Goal: Use online tool/utility: Utilize a website feature to perform a specific function

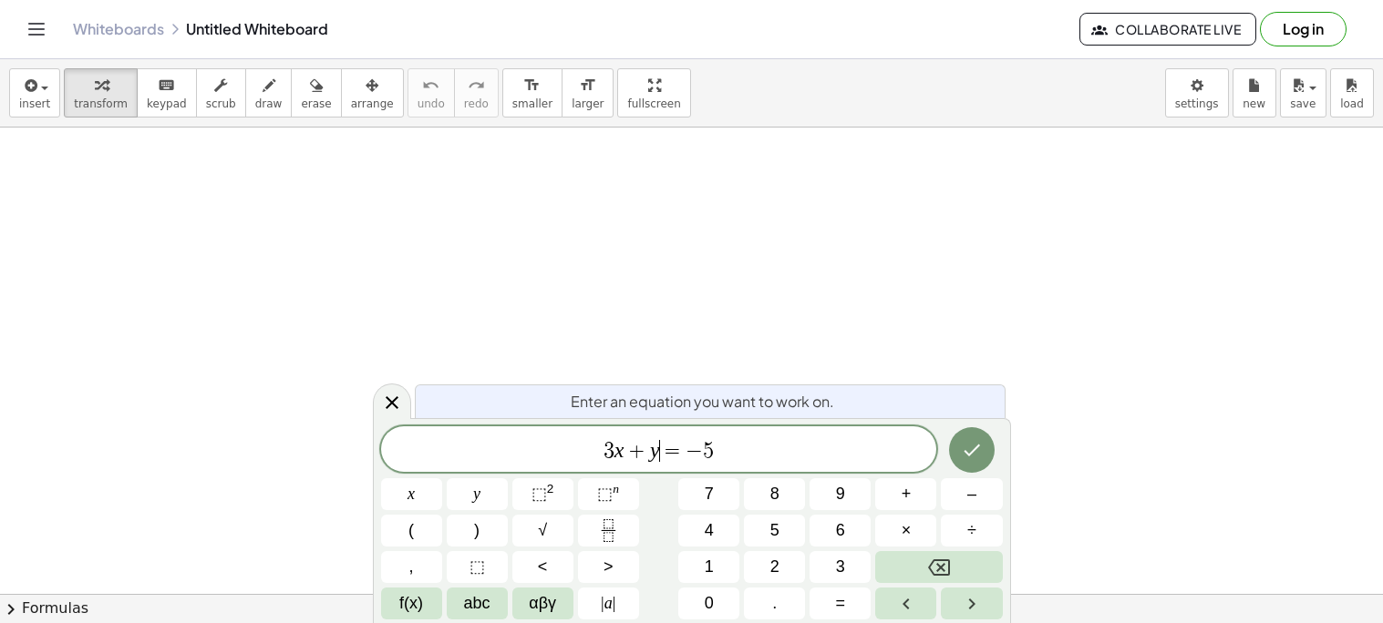
click at [659, 444] on span "3 x + y ​ = − 5" at bounding box center [659, 451] width 556 height 26
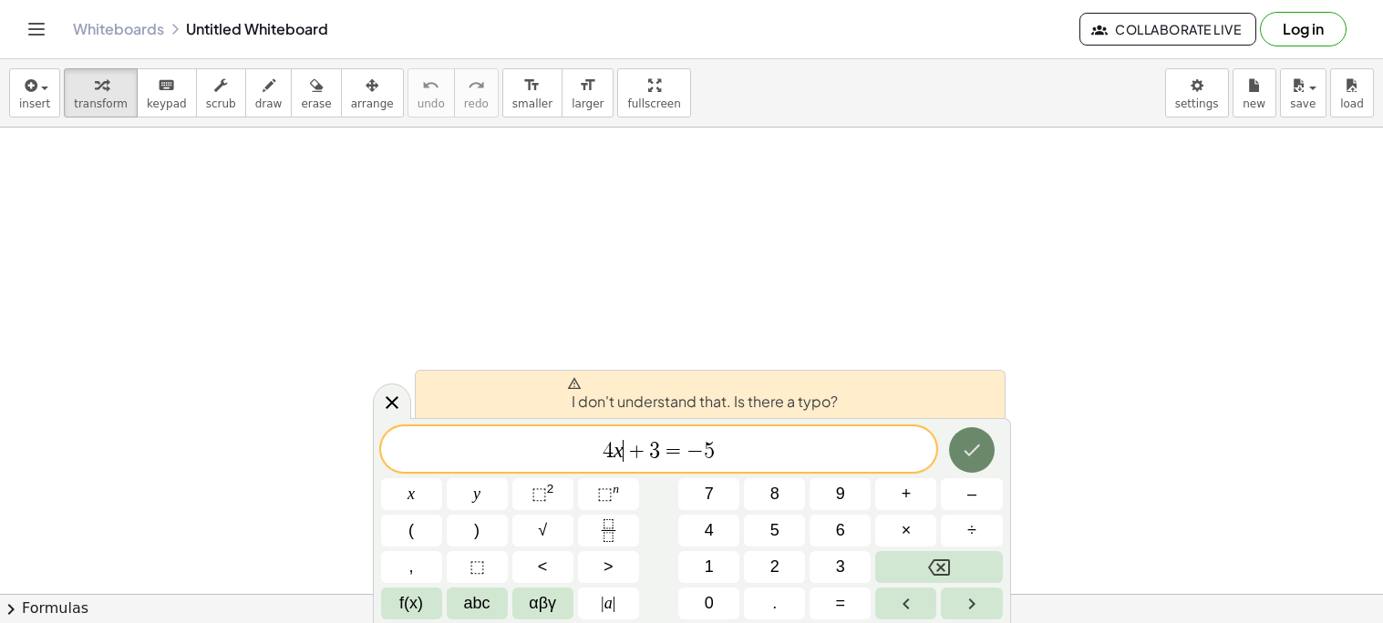
click at [989, 458] on button "Done" at bounding box center [972, 450] width 46 height 46
click at [711, 449] on span "5" at bounding box center [709, 451] width 11 height 22
click at [667, 453] on span "=" at bounding box center [673, 451] width 26 height 22
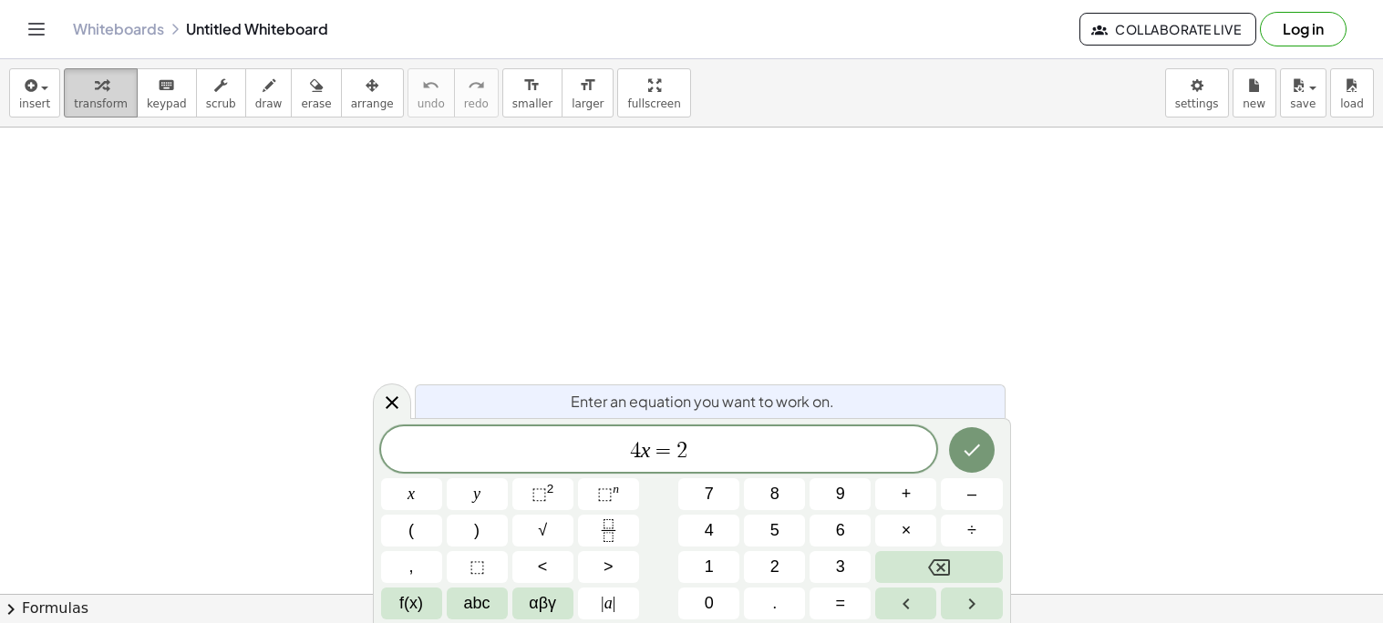
click at [87, 107] on span "transform" at bounding box center [101, 104] width 54 height 13
click at [36, 107] on span "insert" at bounding box center [34, 104] width 31 height 13
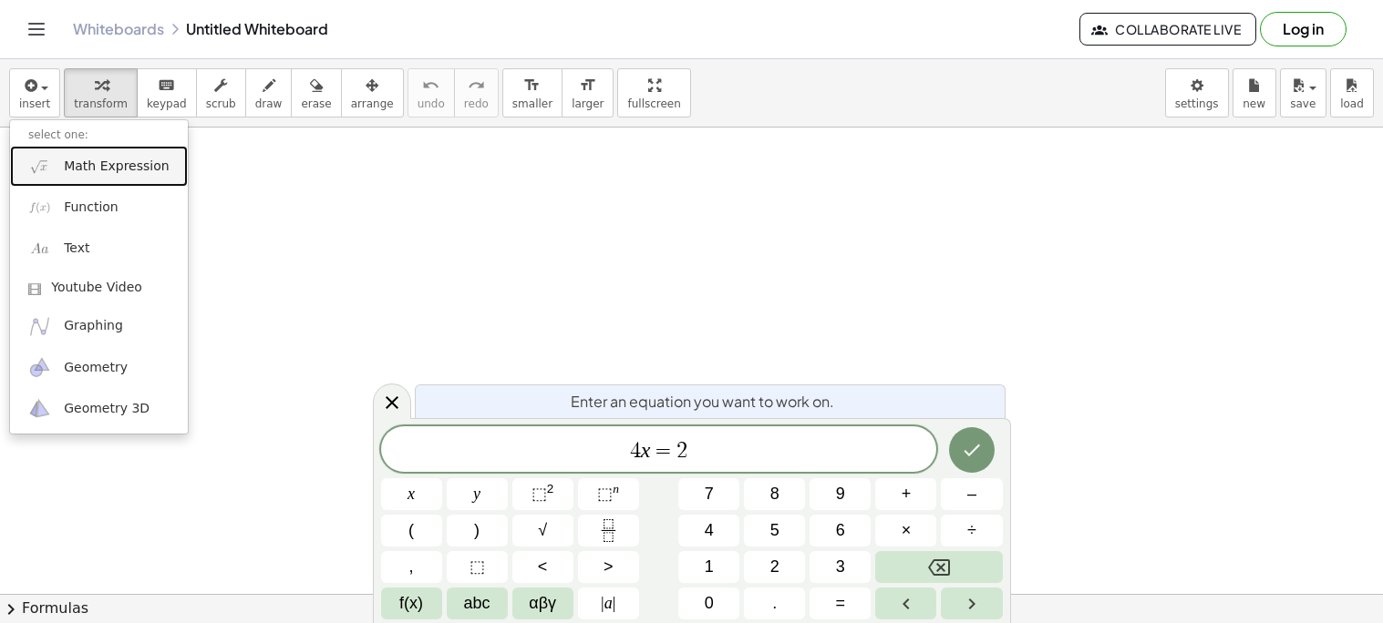
click at [132, 171] on span "Math Expression" at bounding box center [116, 167] width 105 height 18
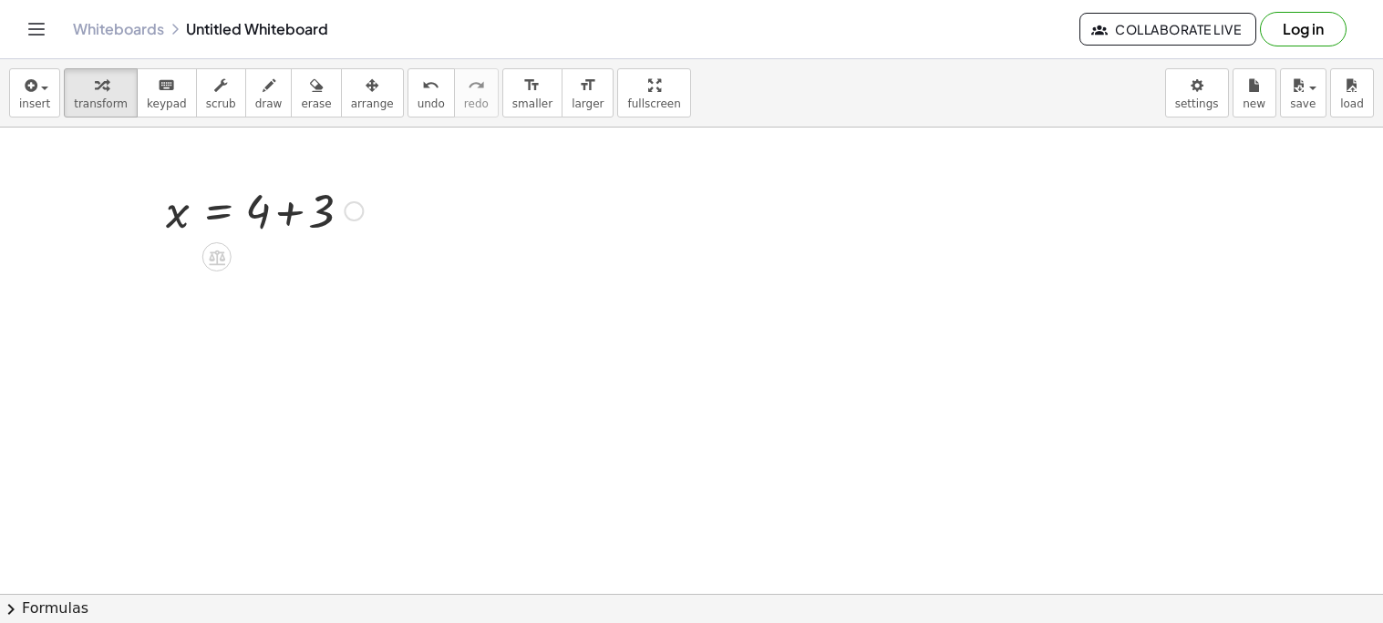
click at [222, 213] on div at bounding box center [264, 210] width 215 height 62
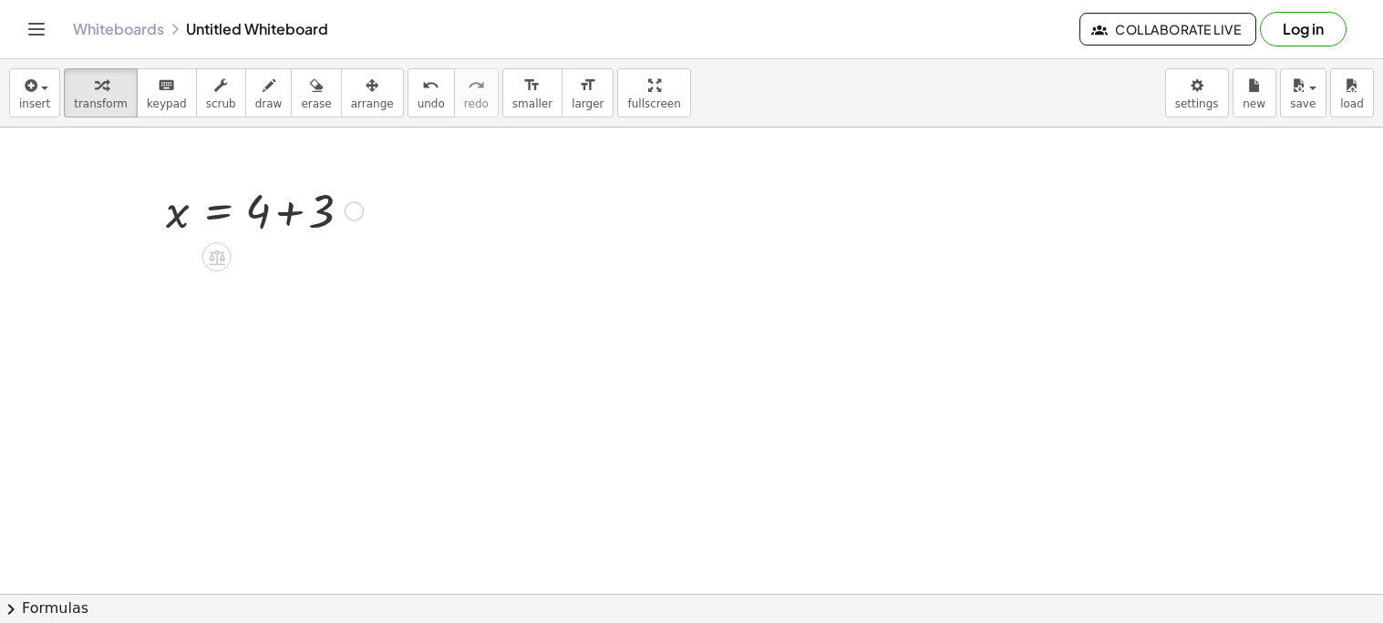
click at [152, 178] on div at bounding box center [152, 209] width 27 height 71
click at [182, 206] on div at bounding box center [264, 210] width 215 height 62
click at [358, 211] on div at bounding box center [354, 211] width 20 height 20
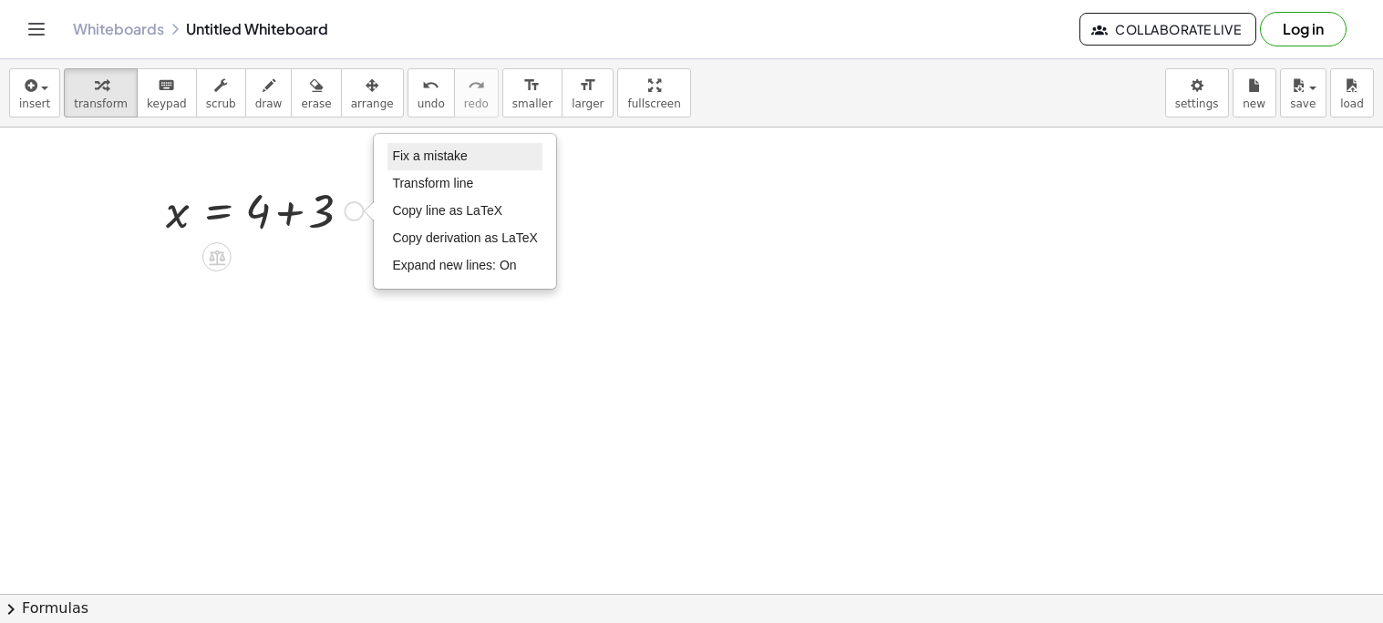
click at [493, 166] on li "Fix a mistake" at bounding box center [464, 156] width 155 height 27
